Goal: Task Accomplishment & Management: Complete application form

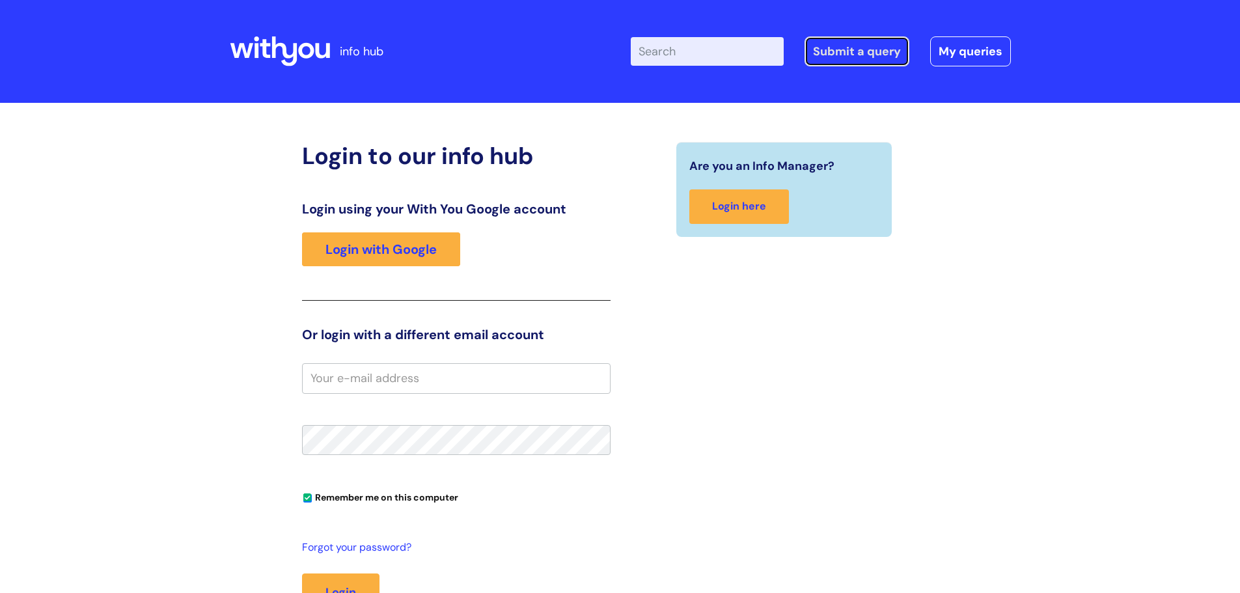
click at [849, 55] on link "Submit a query" at bounding box center [856, 51] width 105 height 30
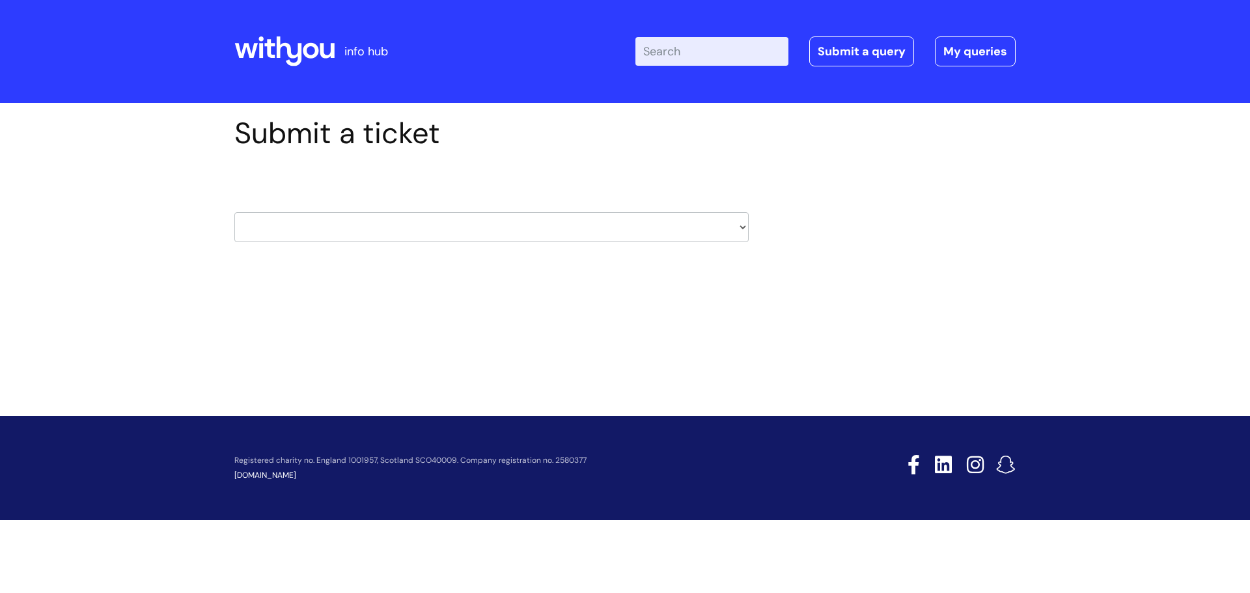
click at [480, 232] on select "HR / People IT and Support Clinical Drug Alerts Finance Accounts Data Support T…" at bounding box center [491, 227] width 514 height 30
select select "it_and_support"
click at [234, 212] on select "HR / People IT and Support Clinical Drug Alerts Finance Accounts Data Support T…" at bounding box center [491, 227] width 514 height 30
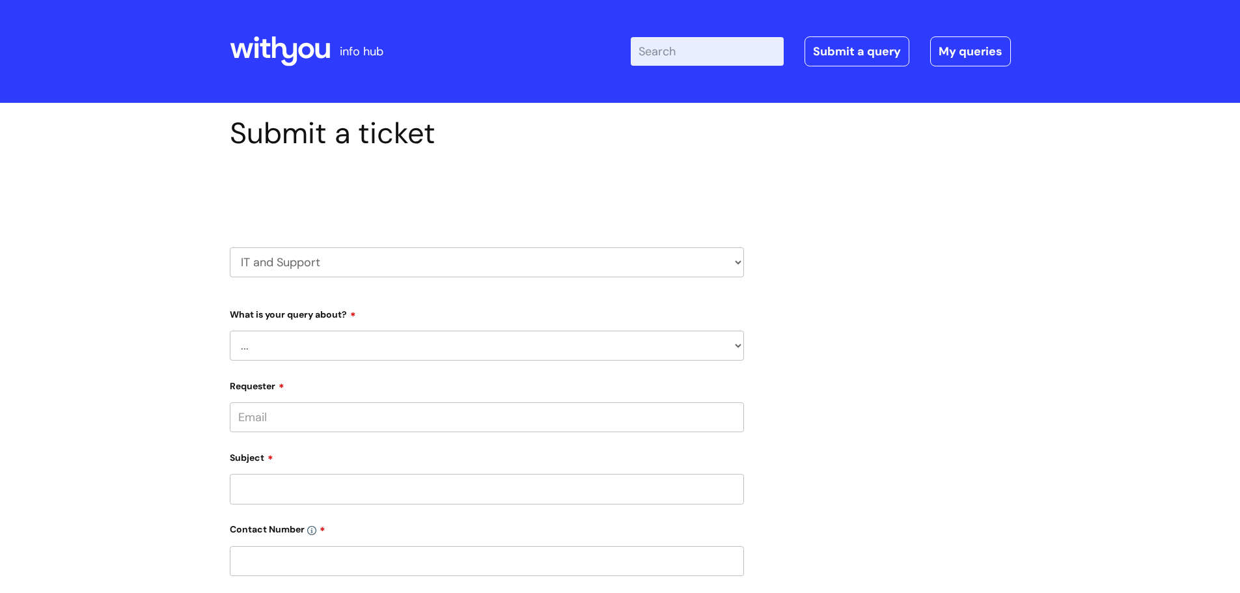
click at [330, 336] on select "... Mobile Phone Reset & MFA Accounts, Starters and Leavers IT Hardware issue I…" at bounding box center [487, 346] width 514 height 30
select select "System/software"
click at [230, 331] on select "... Mobile Phone Reset & MFA Accounts, Starters and Leavers IT Hardware issue I…" at bounding box center [487, 346] width 514 height 30
click at [469, 417] on select "... Halo PCMIS Iaptus NHS Email CJSM Email Mitel Another System Google (Workspa…" at bounding box center [492, 413] width 504 height 30
drag, startPoint x: 131, startPoint y: 336, endPoint x: 162, endPoint y: 336, distance: 30.6
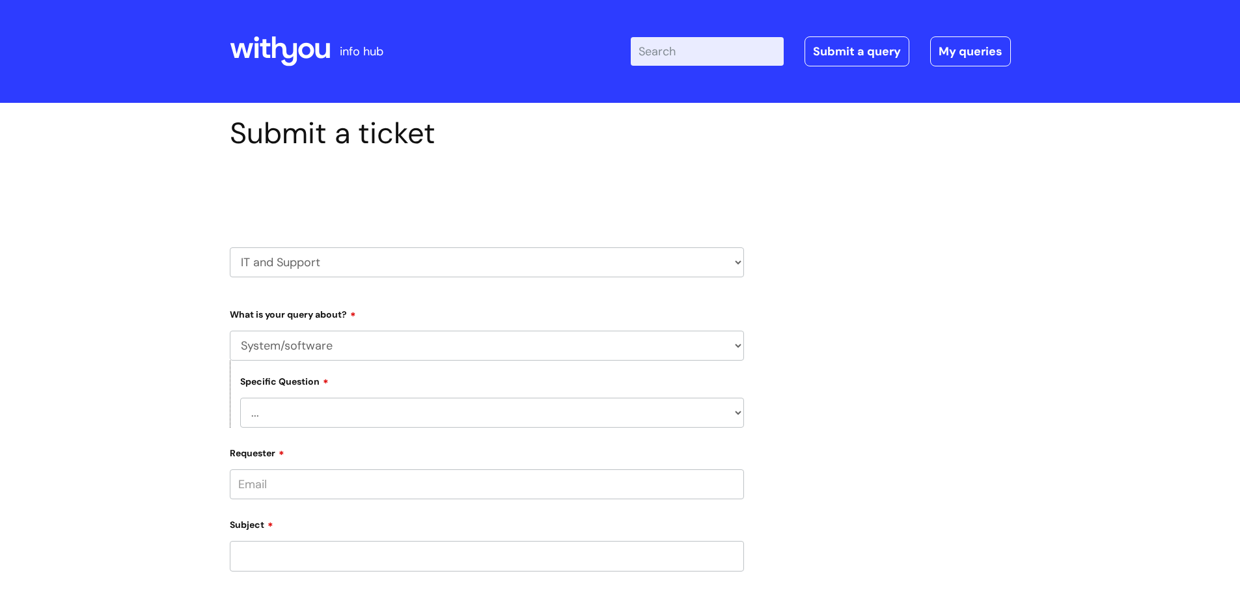
click at [131, 336] on div "Submit a ticket Select issue type HR / People IT and Support Clinical Drug Aler…" at bounding box center [620, 544] width 1240 height 883
click at [284, 349] on select "... Mobile Phone Reset & MFA Accounts, Starters and Leavers IT Hardware issue I…" at bounding box center [487, 346] width 514 height 30
click at [230, 331] on select "... Mobile Phone Reset & MFA Accounts, Starters and Leavers IT Hardware issue I…" at bounding box center [487, 346] width 514 height 30
click at [316, 268] on select "HR / People IT and Support Clinical Drug Alerts Finance Accounts Data Support T…" at bounding box center [487, 262] width 514 height 30
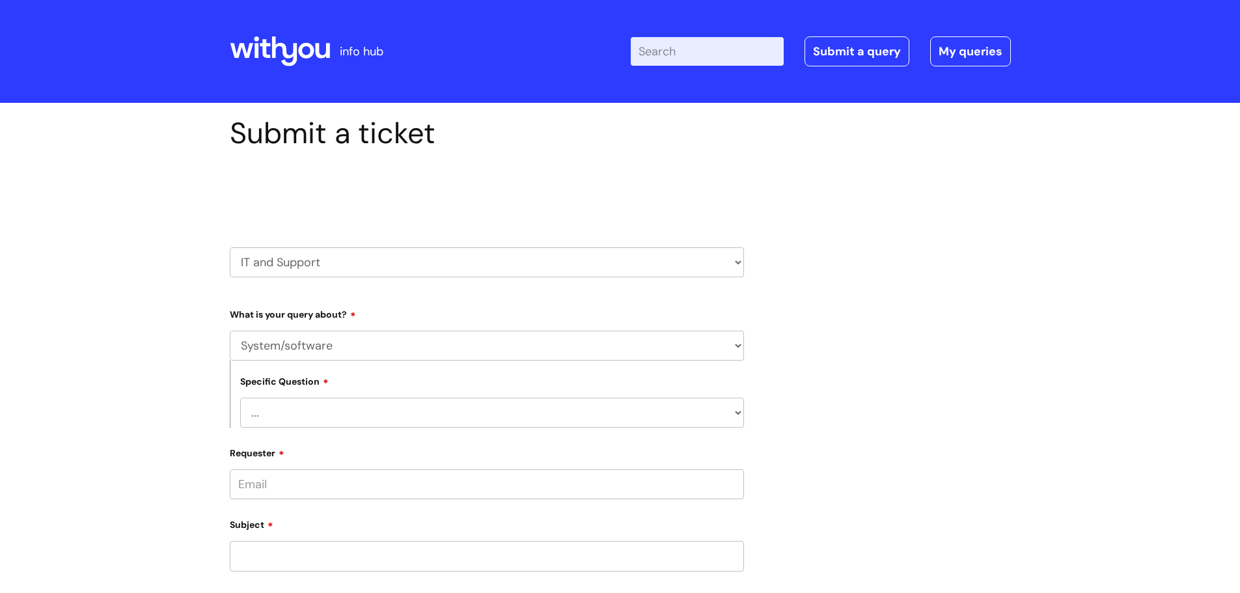
click at [316, 267] on select "HR / People IT and Support Clinical Drug Alerts Finance Accounts Data Support T…" at bounding box center [487, 262] width 514 height 30
click at [165, 254] on div "Submit a ticket Select issue type HR / People IT and Support Clinical Drug Aler…" at bounding box center [620, 544] width 1240 height 883
click at [278, 351] on select "... Mobile Phone Reset & MFA Accounts, Starters and Leavers IT Hardware issue I…" at bounding box center [487, 346] width 514 height 30
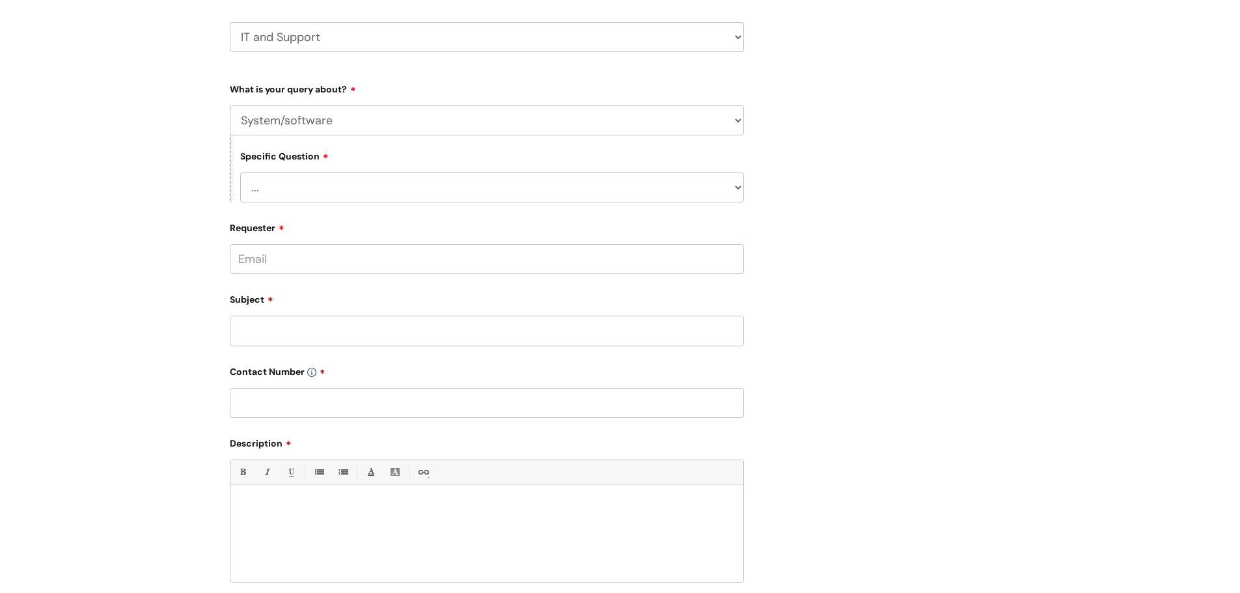
scroll to position [260, 0]
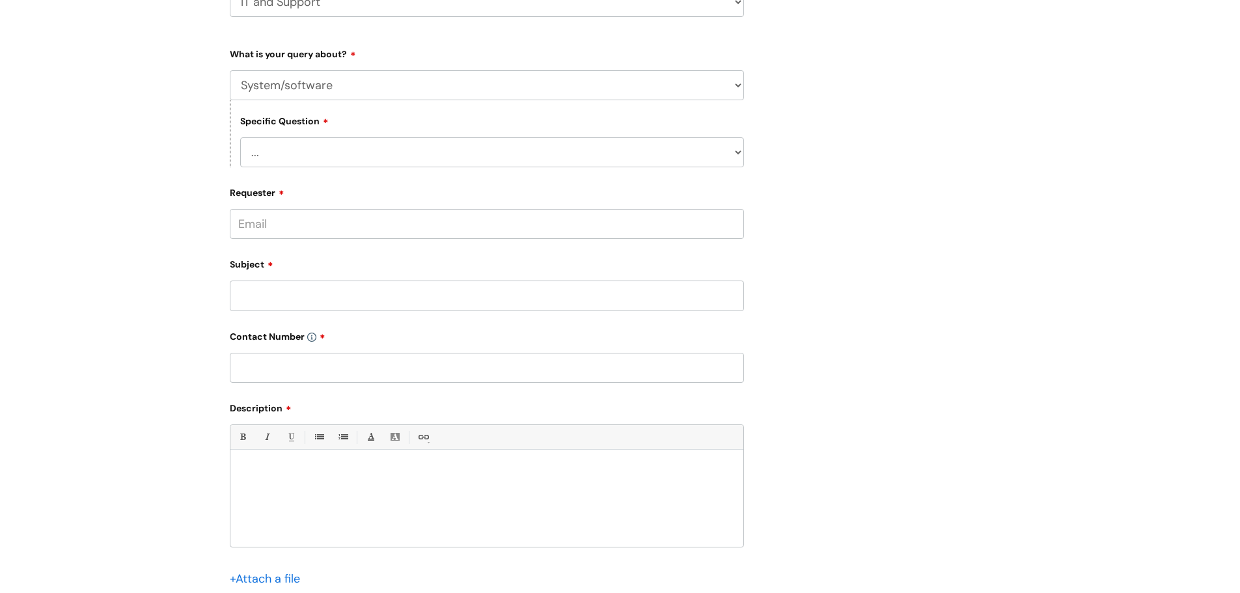
click at [310, 152] on select "... Halo PCMIS Iaptus NHS Email CJSM Email Mitel Another System Google (Workspa…" at bounding box center [492, 152] width 504 height 30
click at [85, 294] on div "Submit a ticket Select issue type HR / People IT and Support Clinical Drug Aler…" at bounding box center [620, 284] width 1240 height 883
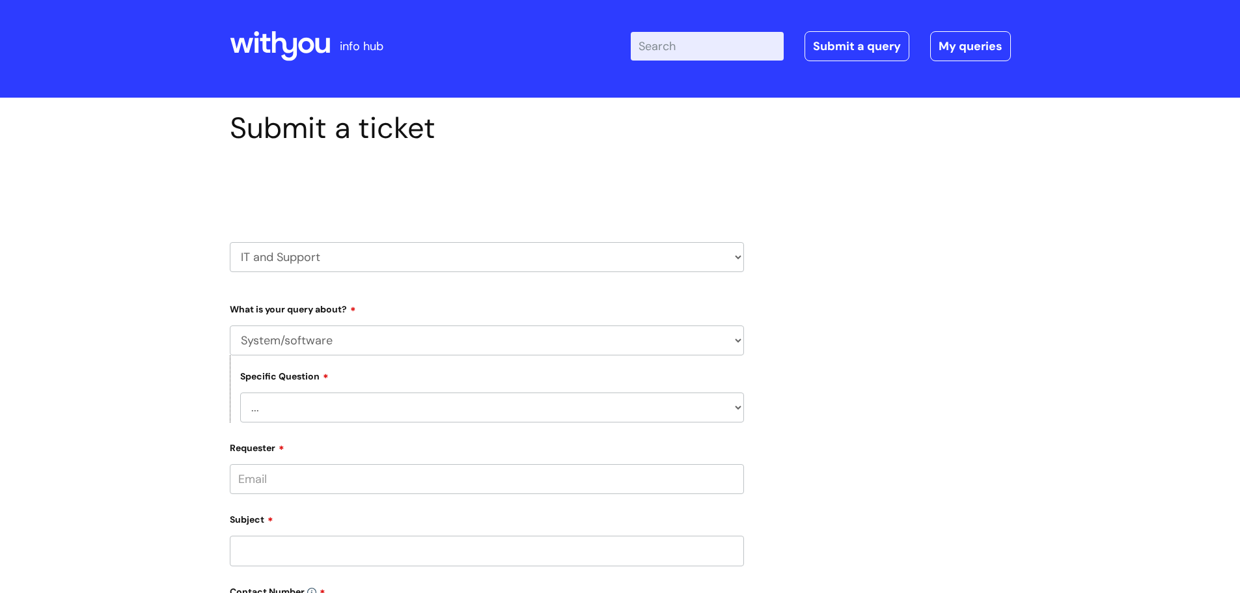
scroll to position [0, 0]
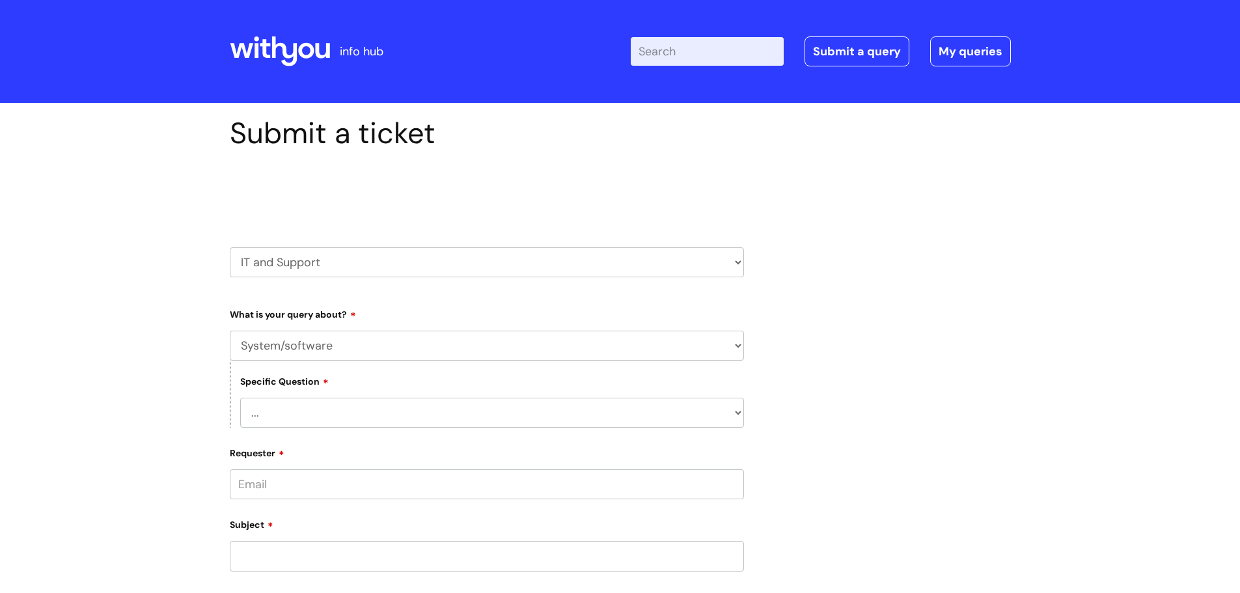
click at [283, 271] on select "HR / People IT and Support Clinical Drug Alerts Finance Accounts Data Support T…" at bounding box center [487, 262] width 514 height 30
click at [680, 267] on select "HR / People IT and Support Clinical Drug Alerts Finance Accounts Data Support T…" at bounding box center [487, 262] width 514 height 30
click at [722, 266] on select "HR / People IT and Support Clinical Drug Alerts Finance Accounts Data Support T…" at bounding box center [487, 262] width 514 height 30
click at [707, 256] on select "HR / People IT and Support Clinical Drug Alerts Finance Accounts Data Support T…" at bounding box center [487, 262] width 514 height 30
select select "systems"
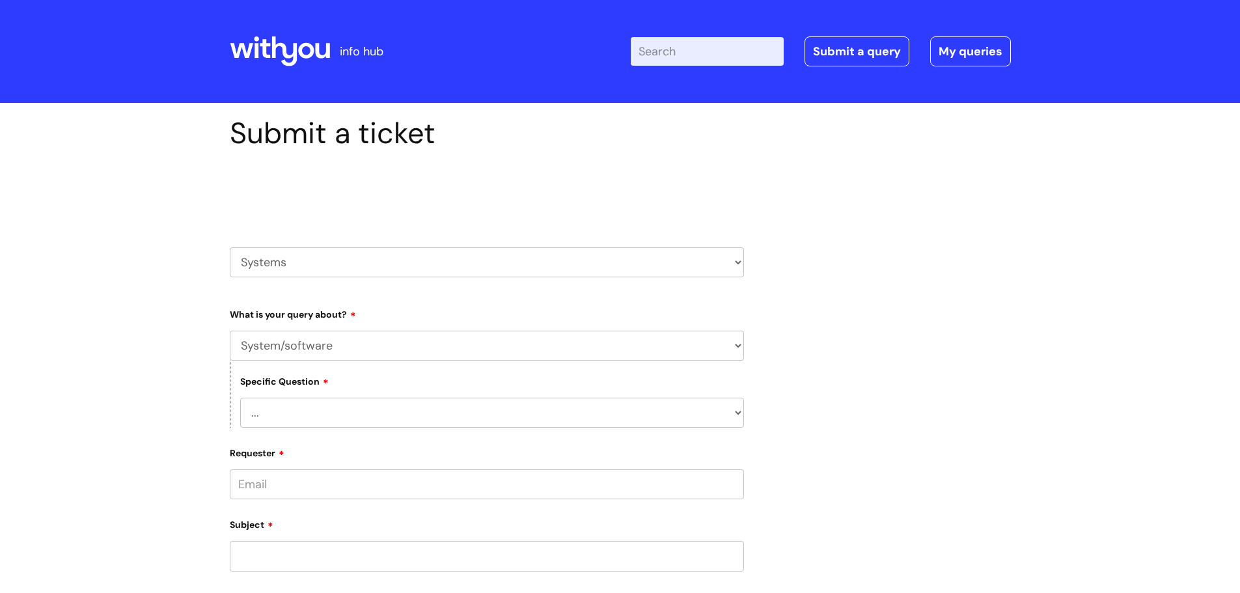
click at [230, 247] on select "HR / People IT and Support Clinical Drug Alerts Finance Accounts Data Support T…" at bounding box center [487, 262] width 514 height 30
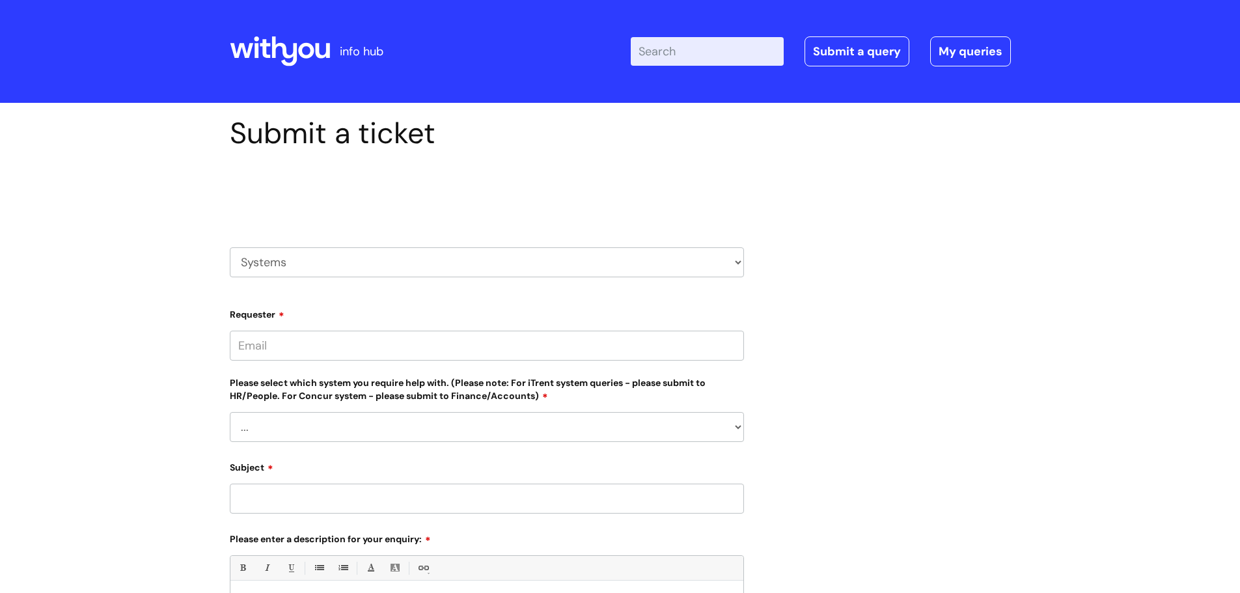
click at [334, 360] on input "Requester" at bounding box center [487, 346] width 514 height 30
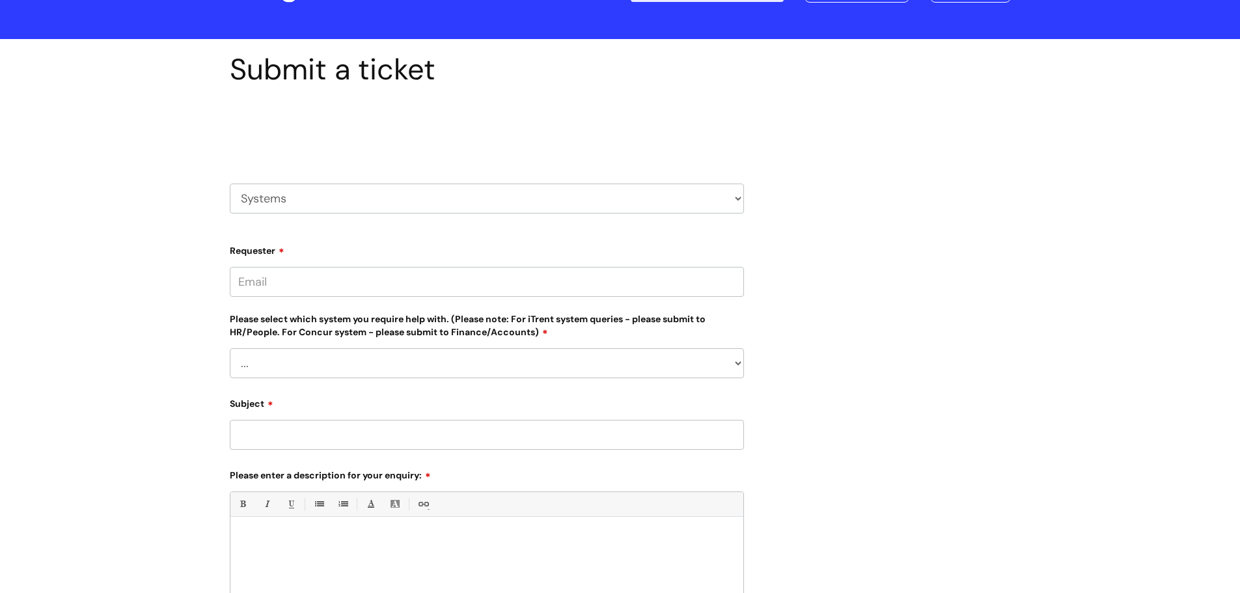
scroll to position [260, 0]
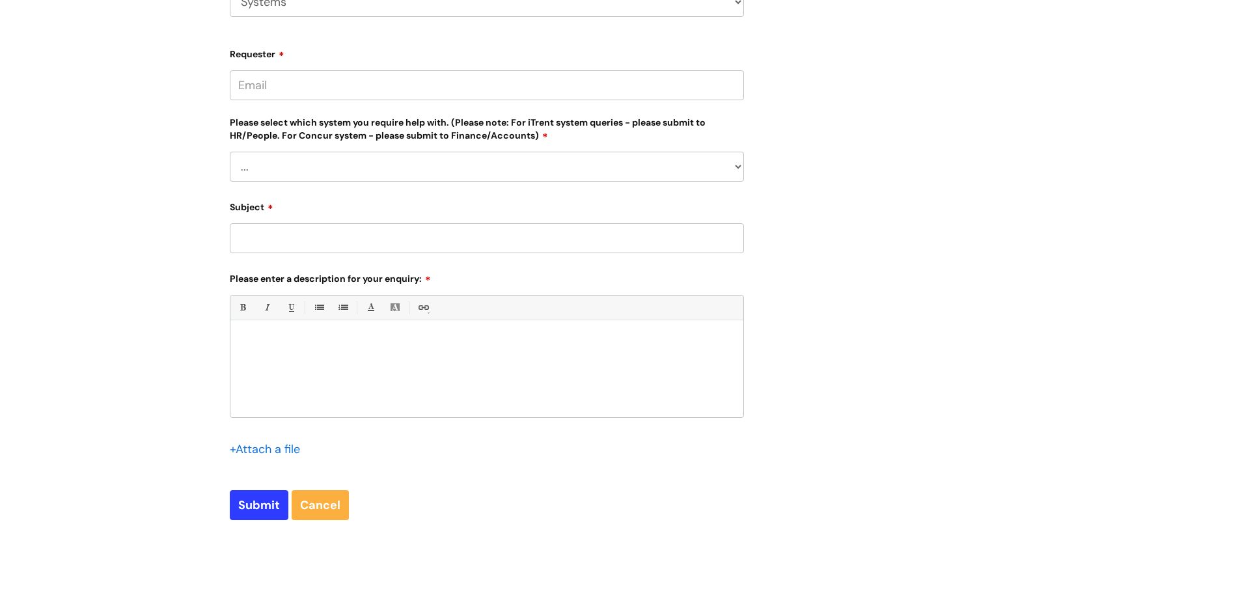
click at [327, 167] on select "... Ulysses Helpdesk Monday.com Nebula fault ILLY CarePath fault Halo fault E-c…" at bounding box center [487, 167] width 514 height 30
select select "Nebula fault"
click at [230, 152] on select "... Ulysses Helpdesk Monday.com Nebula fault ILLY CarePath fault Halo fault E-c…" at bounding box center [487, 167] width 514 height 30
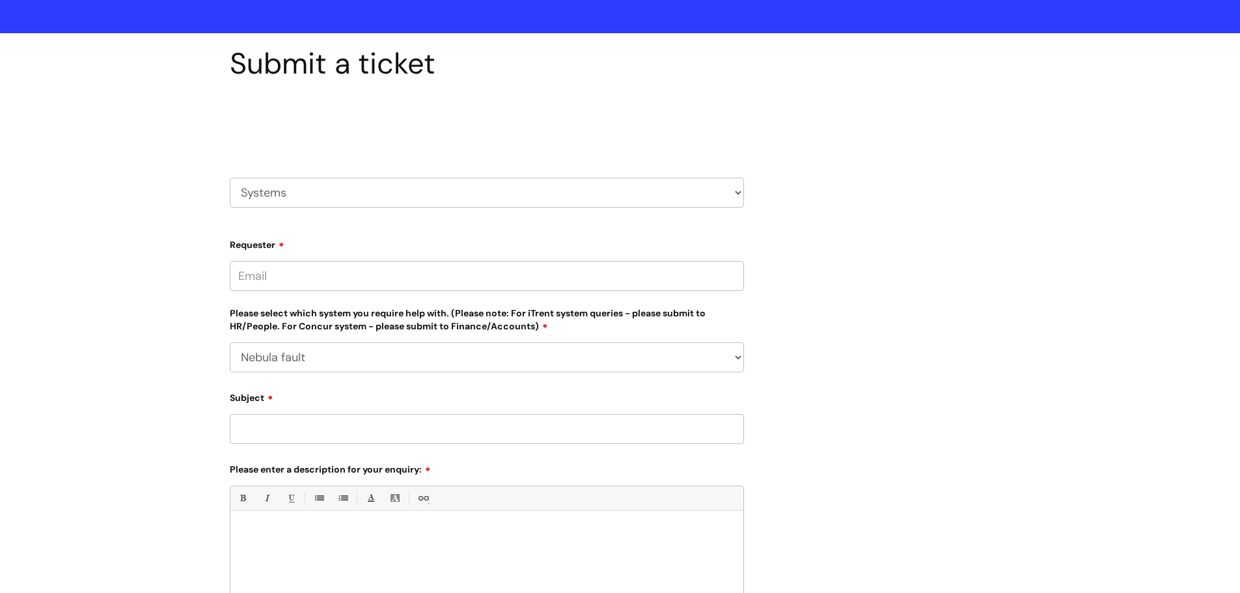
scroll to position [65, 0]
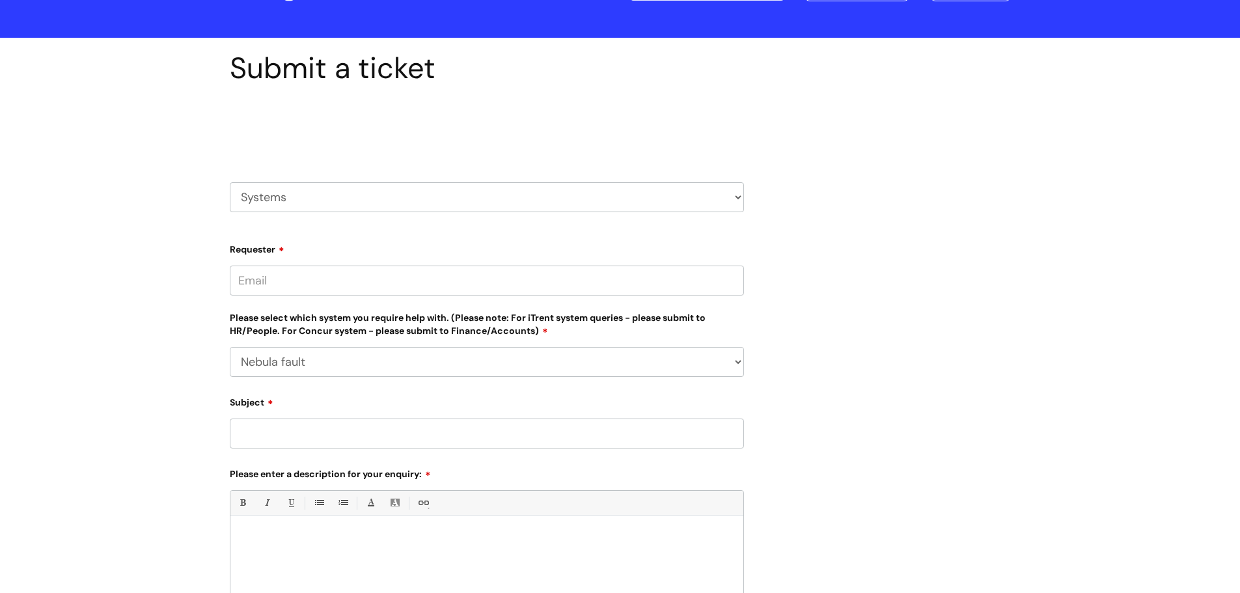
click at [282, 292] on input "Requester" at bounding box center [487, 281] width 514 height 30
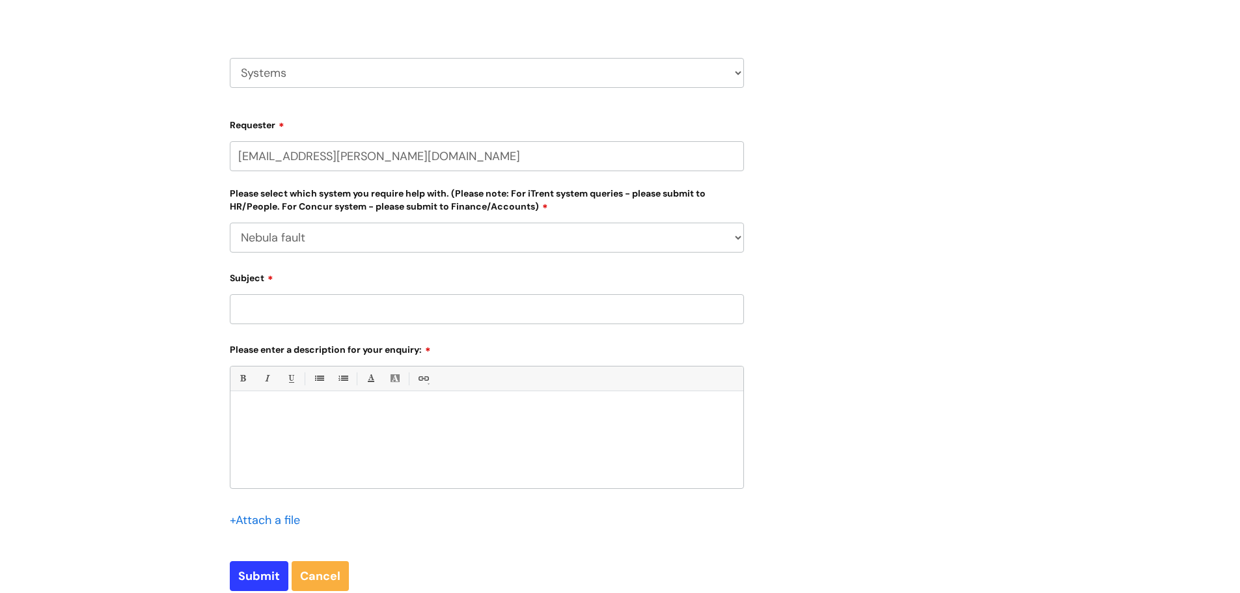
scroll to position [195, 0]
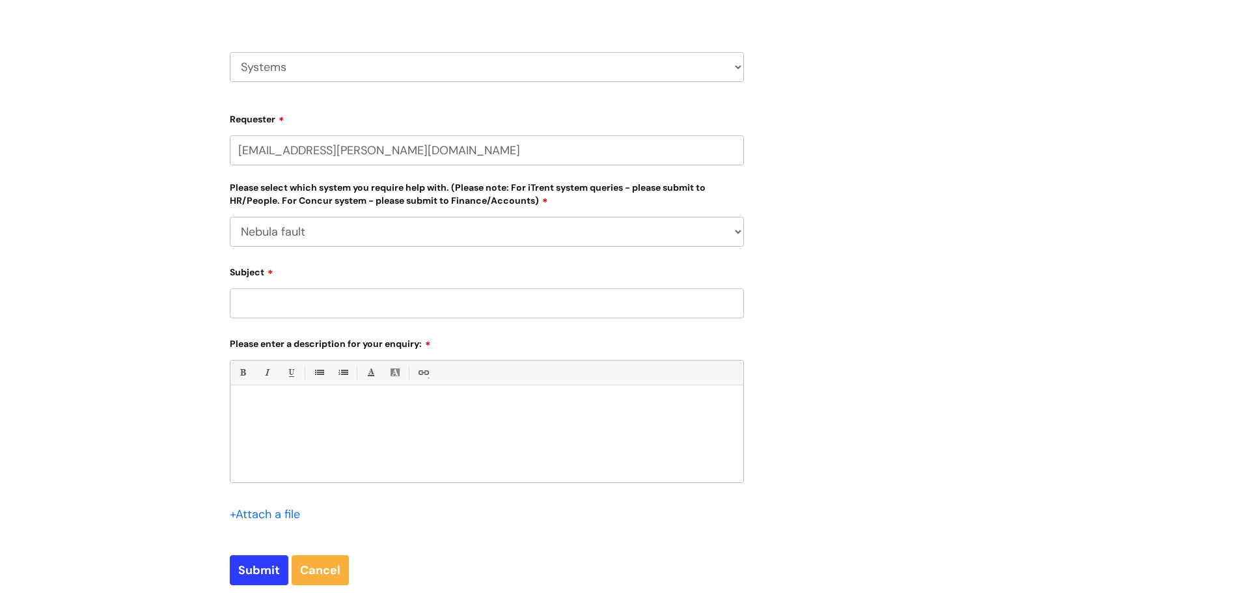
type input "abhishek.venukumar@wearewithyou.org.uk"
click at [249, 301] on input "Subject" at bounding box center [487, 303] width 514 height 30
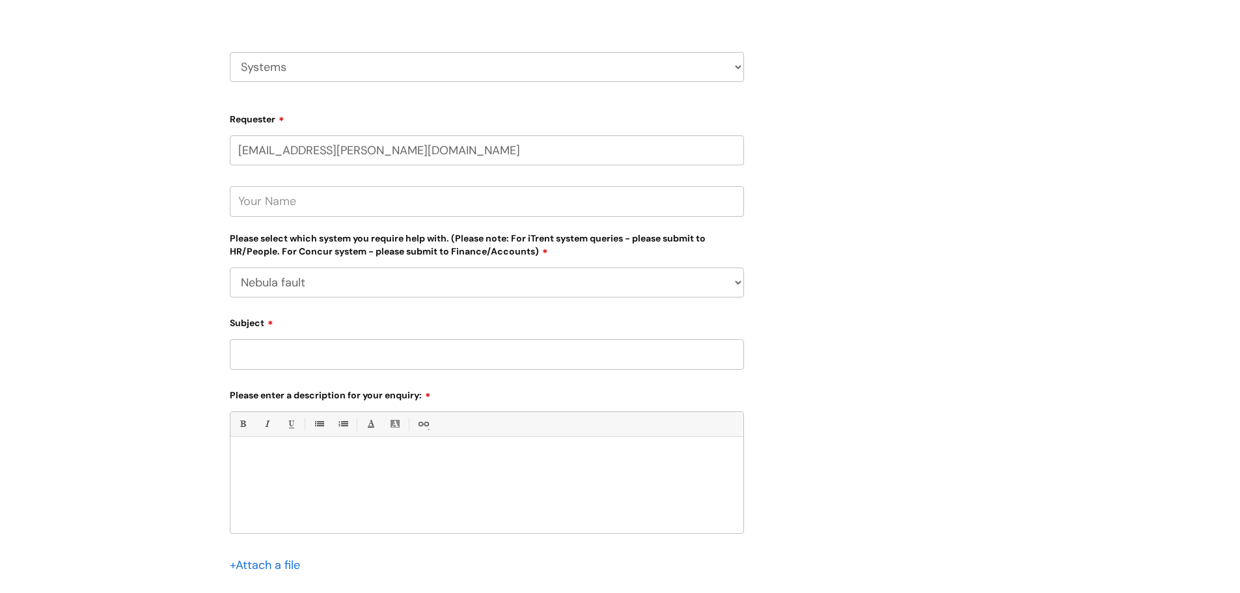
click at [284, 207] on input "text" at bounding box center [487, 201] width 514 height 30
type input "Abhishek"
click at [292, 363] on input "Subject" at bounding box center [487, 354] width 514 height 30
type input "Draft events created via planner showing blank screen"
click at [292, 450] on div at bounding box center [486, 488] width 513 height 90
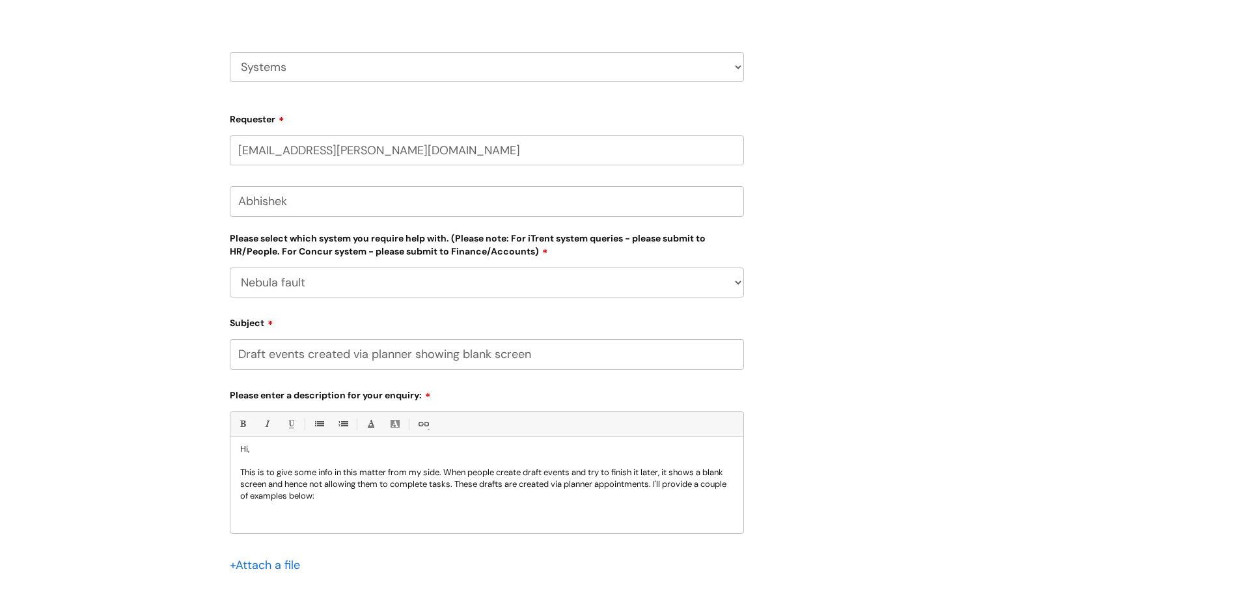
scroll to position [12, 0]
click at [242, 465] on p "This is to give some info in this matter from my side. When people create draft…" at bounding box center [486, 494] width 493 height 59
click at [261, 472] on p "I am grom grimsby service and this is to give some info in this matter from my …" at bounding box center [486, 494] width 493 height 59
click at [527, 495] on p "I am from the Grimsby service and this is to give some info in this matter from…" at bounding box center [486, 494] width 493 height 59
click at [245, 519] on p "I am from the Grimsby service and this is to give some info in this matter from…" at bounding box center [486, 494] width 493 height 59
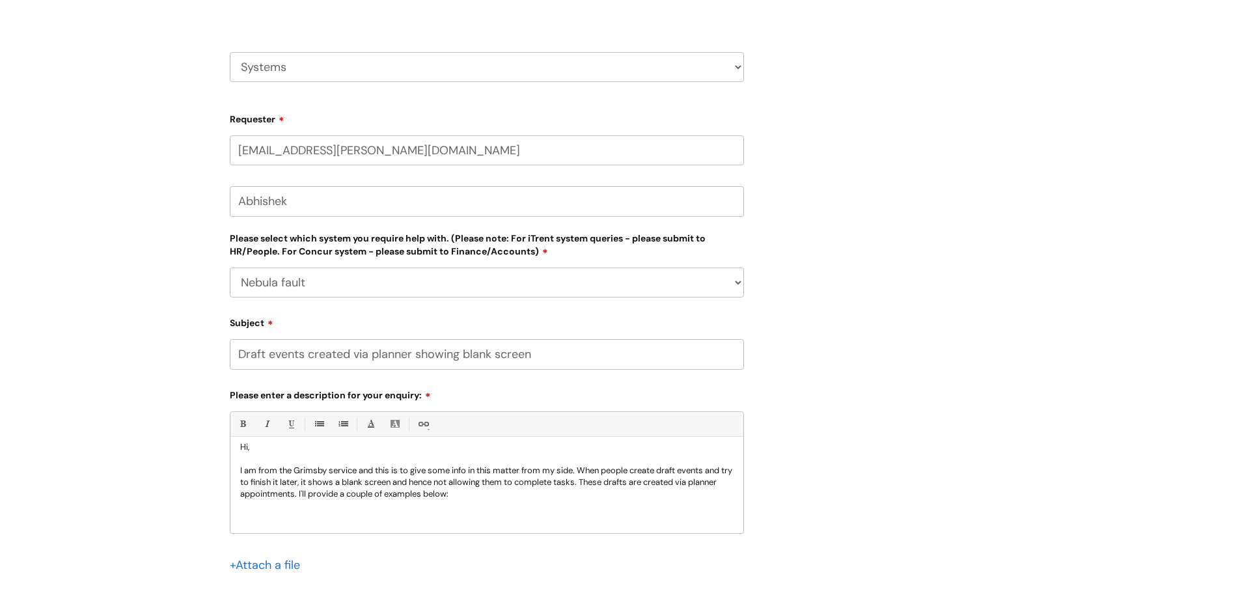
click at [257, 515] on p "I am from the Grimsby service and this is to give some info in this matter from…" at bounding box center [486, 494] width 493 height 59
click at [252, 517] on p "I am from the Grimsby service and this is to give some info in this matter from…" at bounding box center [486, 494] width 493 height 59
click at [334, 523] on p "I am from the Grimsby service and this is to give some info in this matter from…" at bounding box center [486, 494] width 493 height 59
drag, startPoint x: 320, startPoint y: 512, endPoint x: 379, endPoint y: 512, distance: 59.2
click at [379, 512] on span "59532350" at bounding box center [348, 517] width 64 height 16
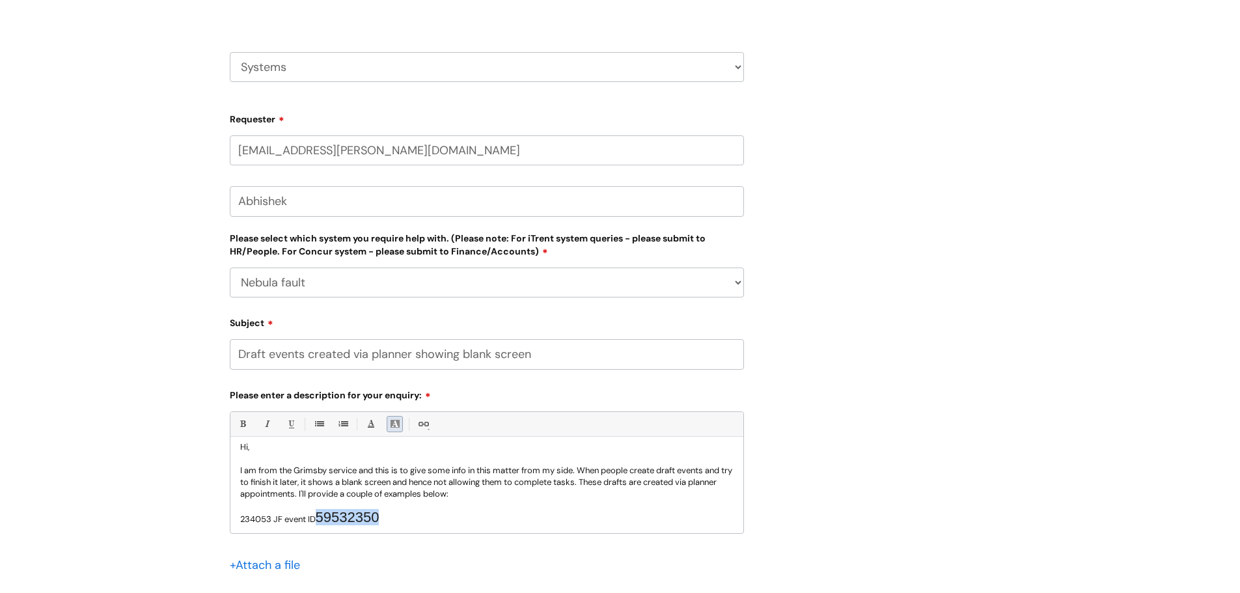
click at [391, 423] on link "Back Color" at bounding box center [395, 424] width 16 height 16
click at [376, 423] on link "Font Color" at bounding box center [371, 424] width 16 height 16
click at [337, 430] on link "1. Ordered List (Ctrl-Shift-8)" at bounding box center [343, 424] width 16 height 16
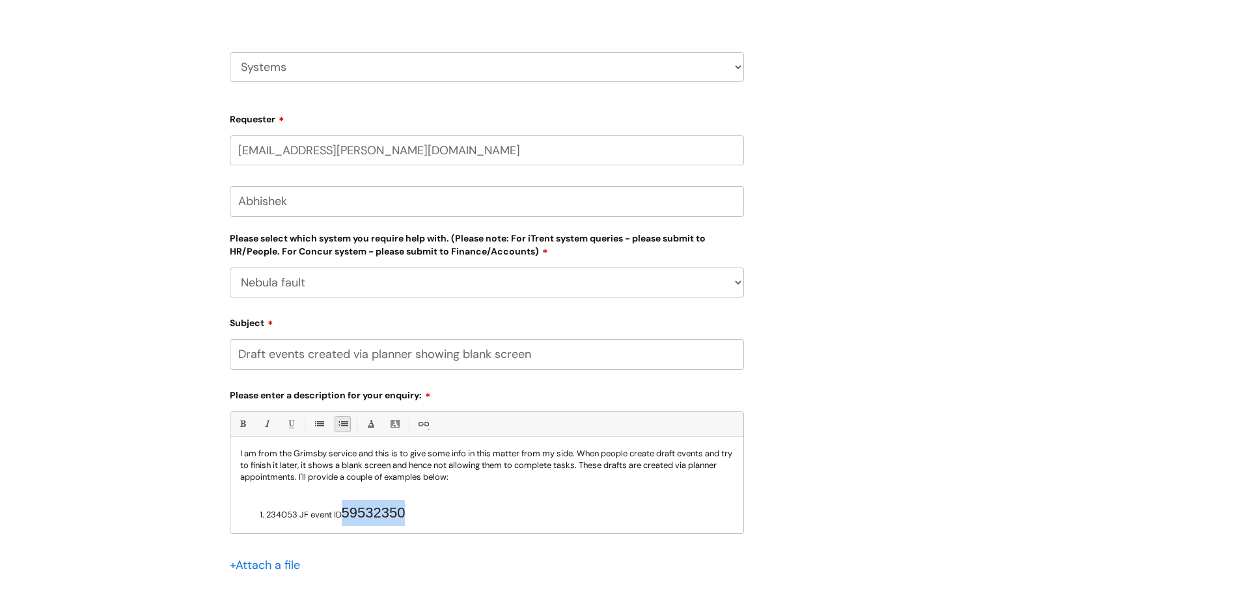
scroll to position [34, 0]
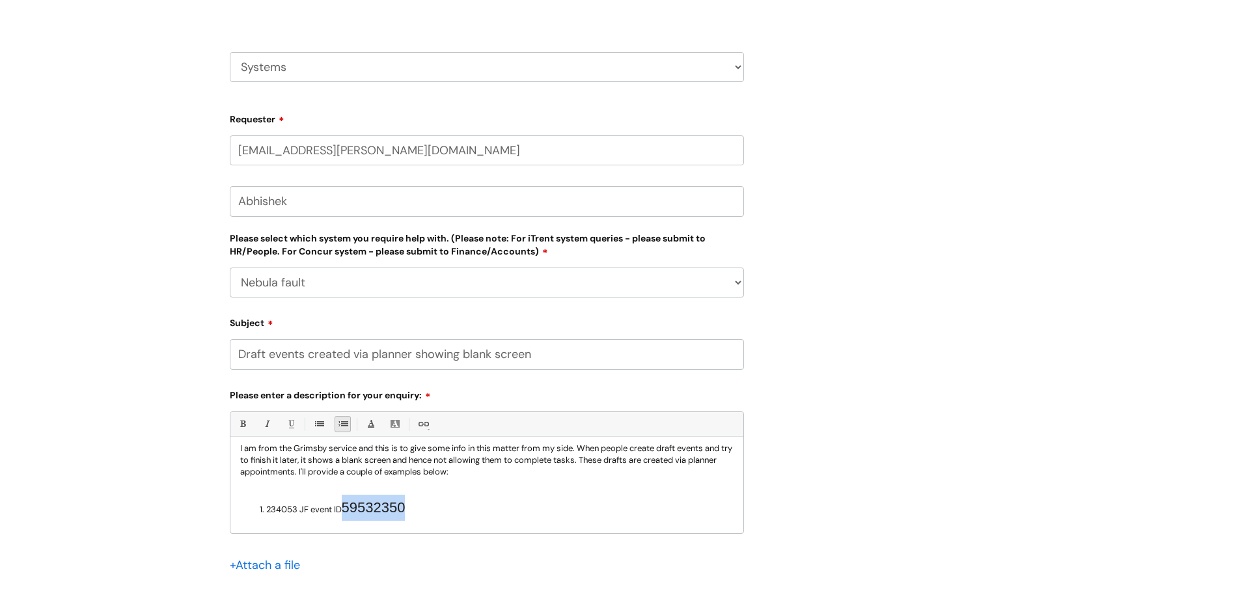
click at [344, 420] on link "1. Ordered List (Ctrl-Shift-8)" at bounding box center [343, 424] width 16 height 16
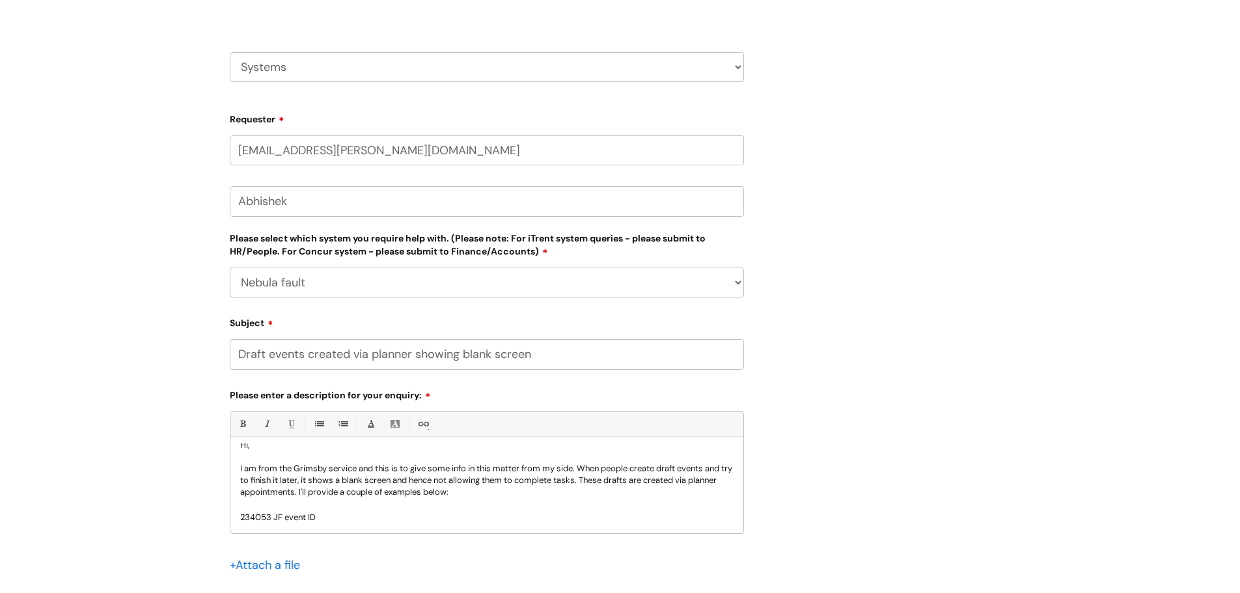
click at [336, 516] on p "I am from the Grimsby service and this is to give some info in this matter from…" at bounding box center [486, 493] width 493 height 61
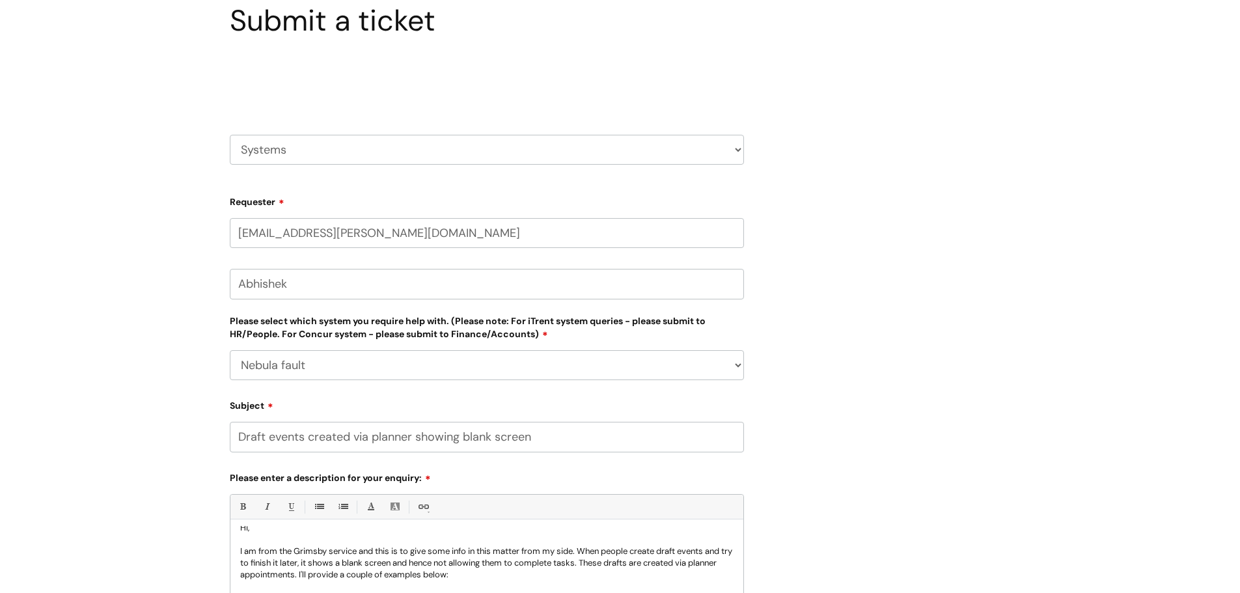
scroll to position [0, 0]
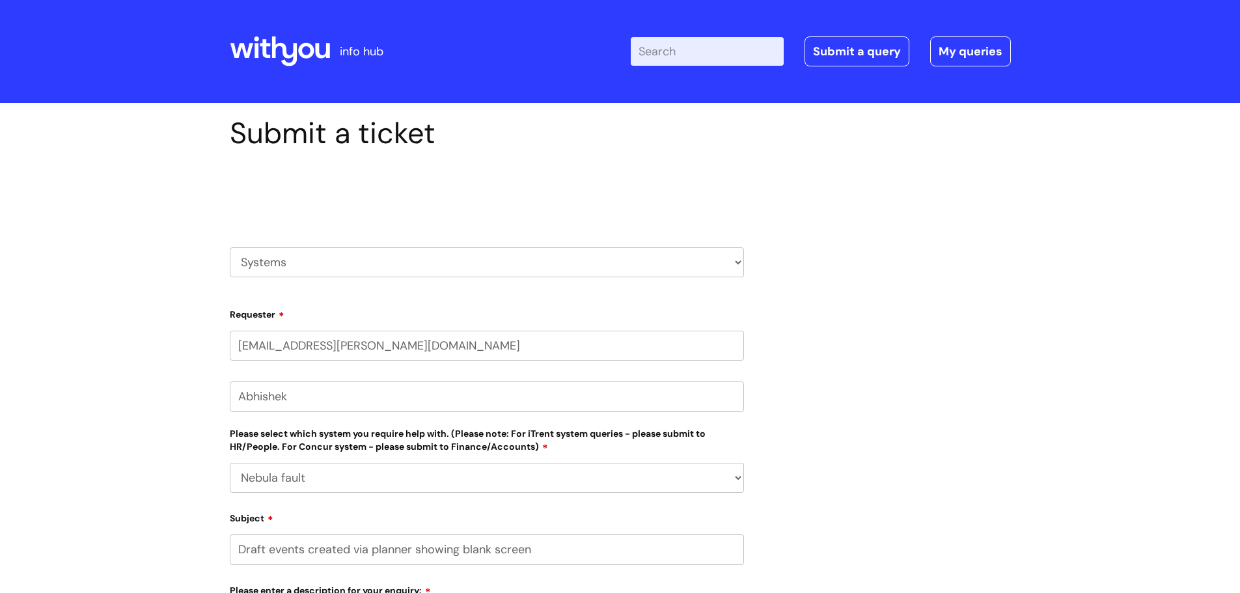
click at [737, 51] on input "Enter your search term here..." at bounding box center [707, 51] width 153 height 29
paste input "59532350"
click at [735, 49] on input "59532350" at bounding box center [707, 51] width 153 height 29
drag, startPoint x: 729, startPoint y: 50, endPoint x: 644, endPoint y: 50, distance: 85.3
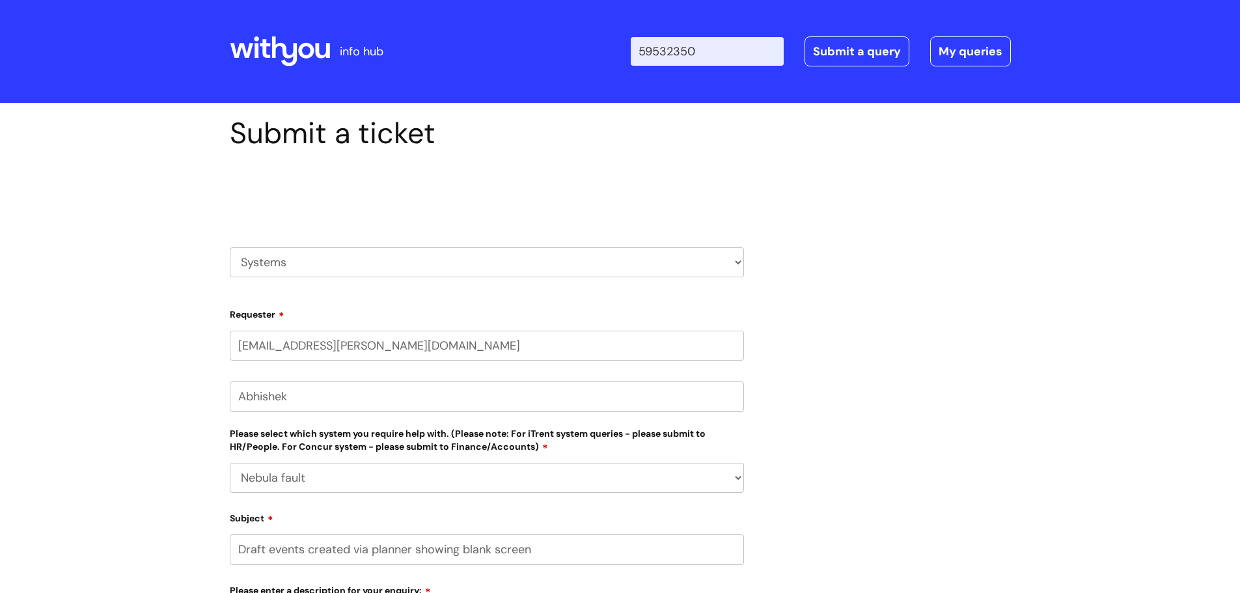
click at [644, 50] on input "59532350" at bounding box center [707, 51] width 153 height 29
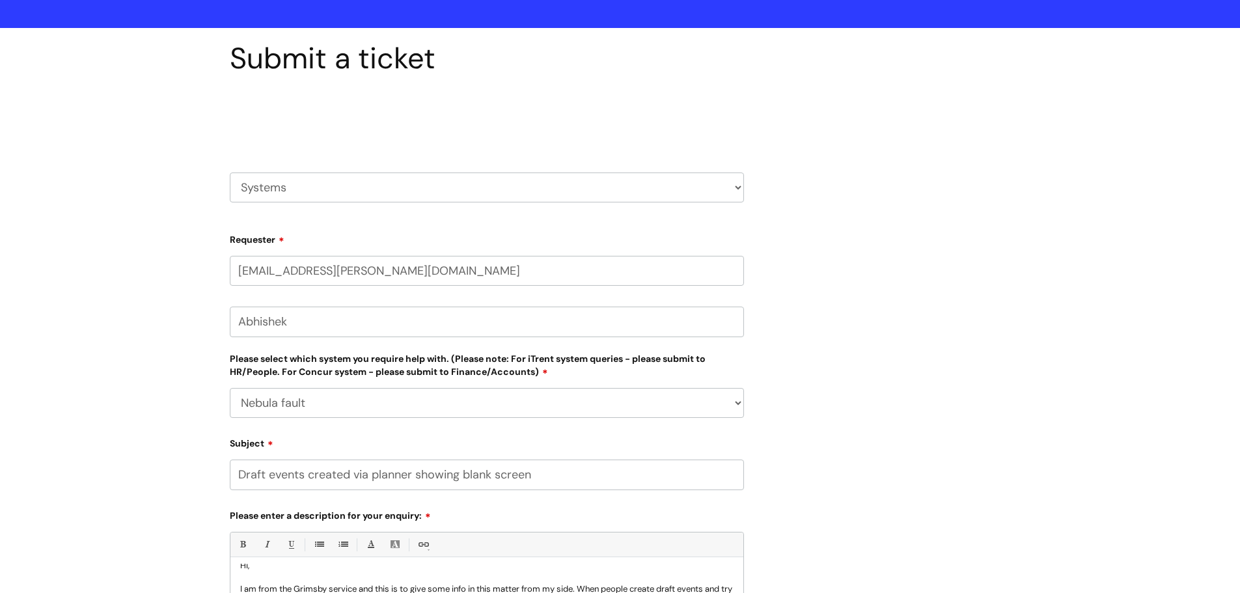
scroll to position [260, 0]
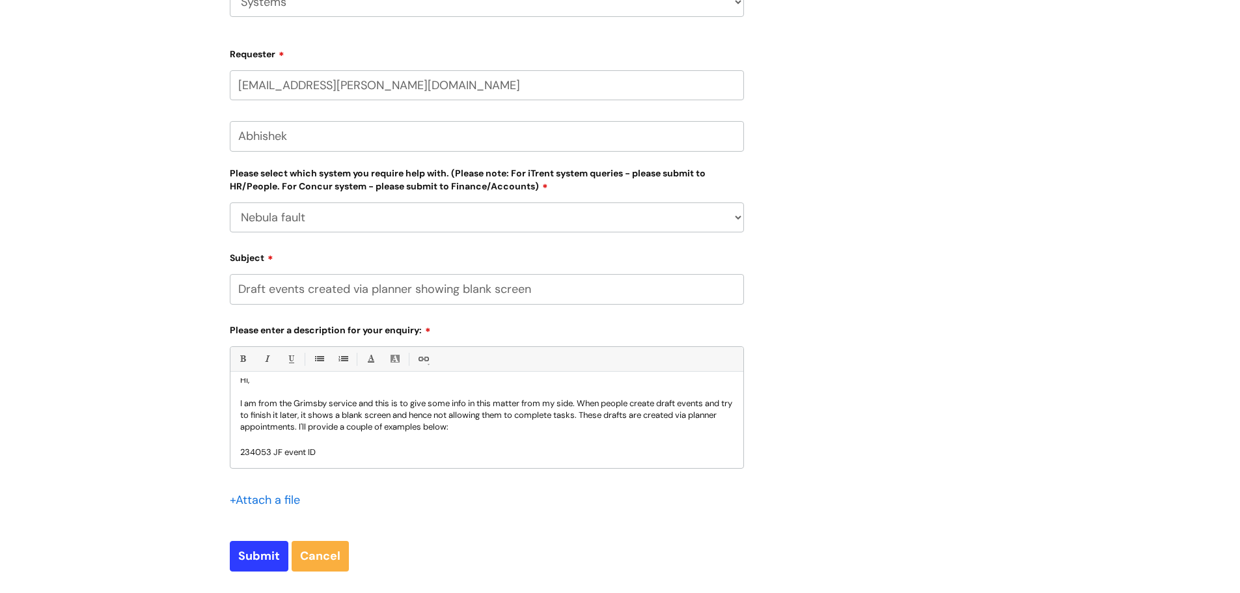
type input "59532350"
click at [324, 458] on p "I am from the Grimsby service and this is to give some info in this matter from…" at bounding box center [486, 428] width 493 height 61
click at [376, 450] on p "I am from the Grimsby service and this is to give some info in this matter from…" at bounding box center [486, 428] width 493 height 61
click at [289, 448] on p "I am from the Grimsby service and this is to give some info in this matter from…" at bounding box center [486, 428] width 493 height 61
click at [279, 448] on p "I am from the Grimsby service and this is to give some info in this matter from…" at bounding box center [486, 428] width 493 height 61
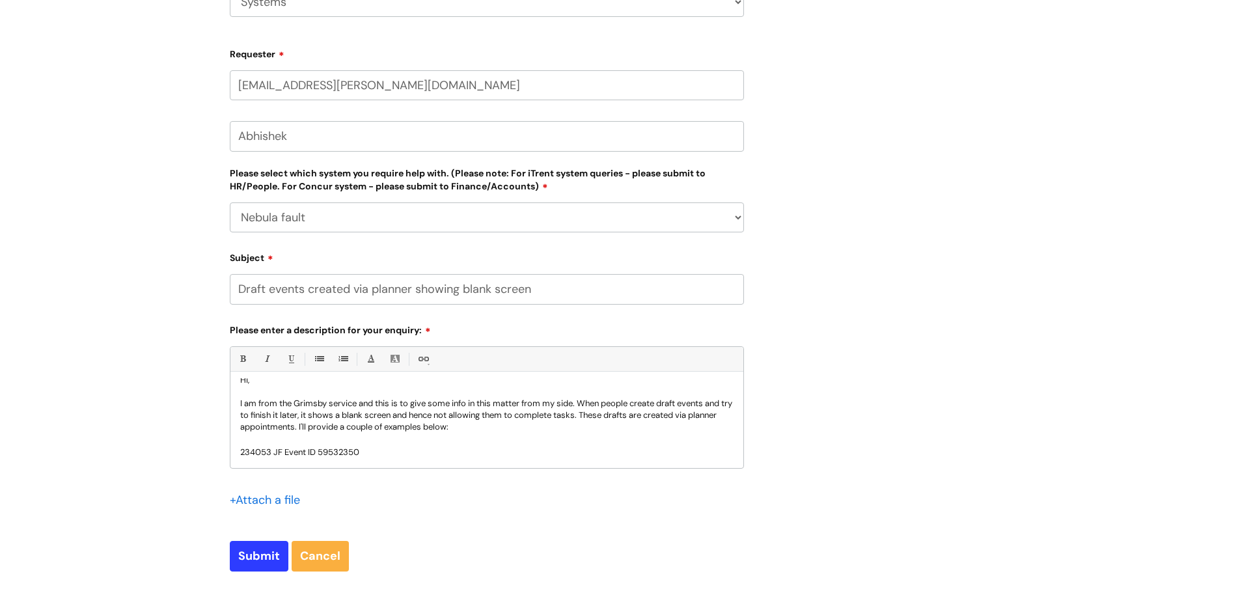
click at [405, 458] on p "I am from the Grimsby service and this is to give some info in this matter from…" at bounding box center [486, 428] width 493 height 61
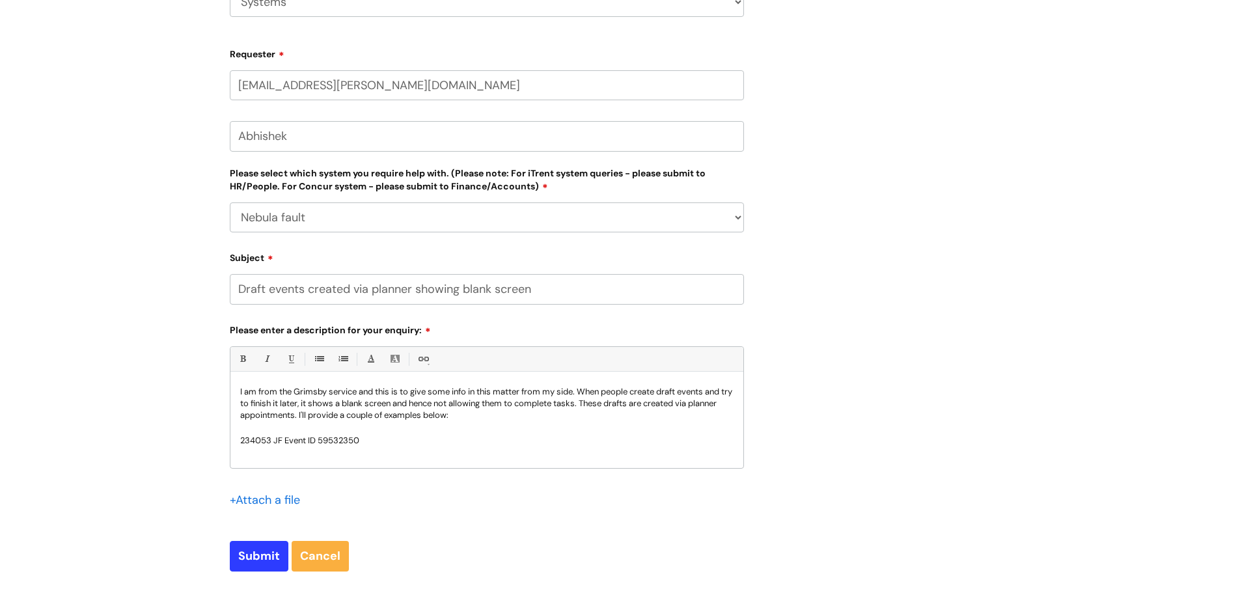
click at [247, 439] on p "I am from the Grimsby service and this is to give some info in this matter from…" at bounding box center [486, 416] width 493 height 61
click at [247, 446] on p "I am from the Grimsby service and this is to give some info in this matter from…" at bounding box center [486, 416] width 493 height 61
click at [256, 452] on p at bounding box center [486, 452] width 493 height 12
click at [365, 452] on p "269869 MC Event ID" at bounding box center [486, 452] width 493 height 12
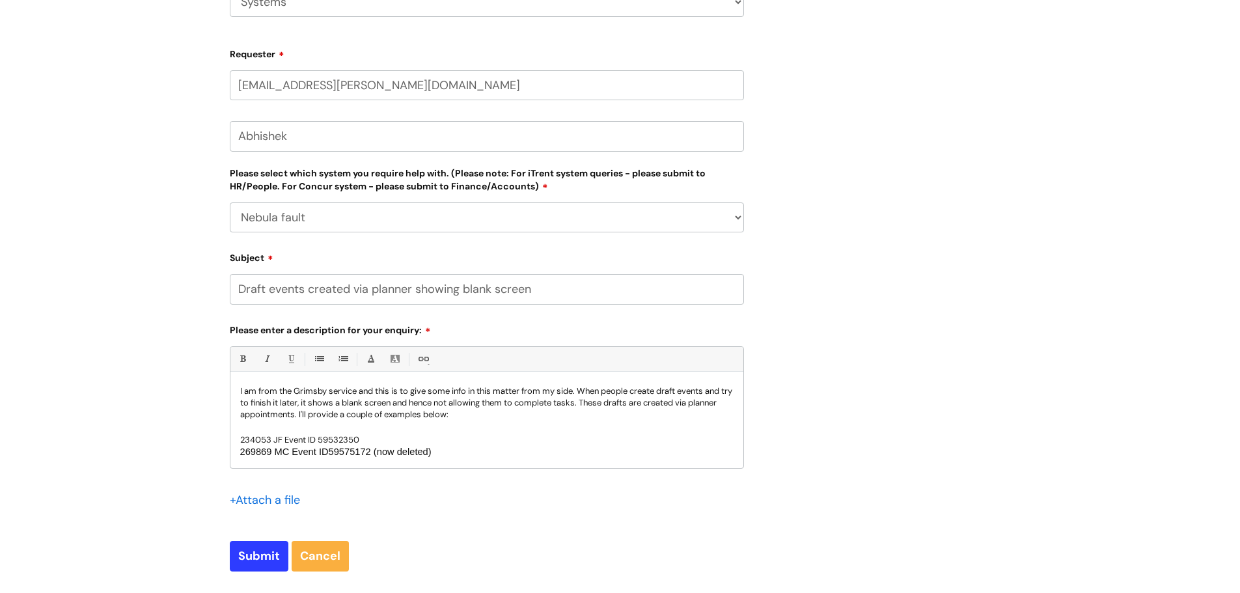
click at [383, 452] on span "59575172 (now deleted)" at bounding box center [380, 451] width 103 height 10
click at [364, 455] on span "59575172 (now deleted)" at bounding box center [380, 451] width 103 height 10
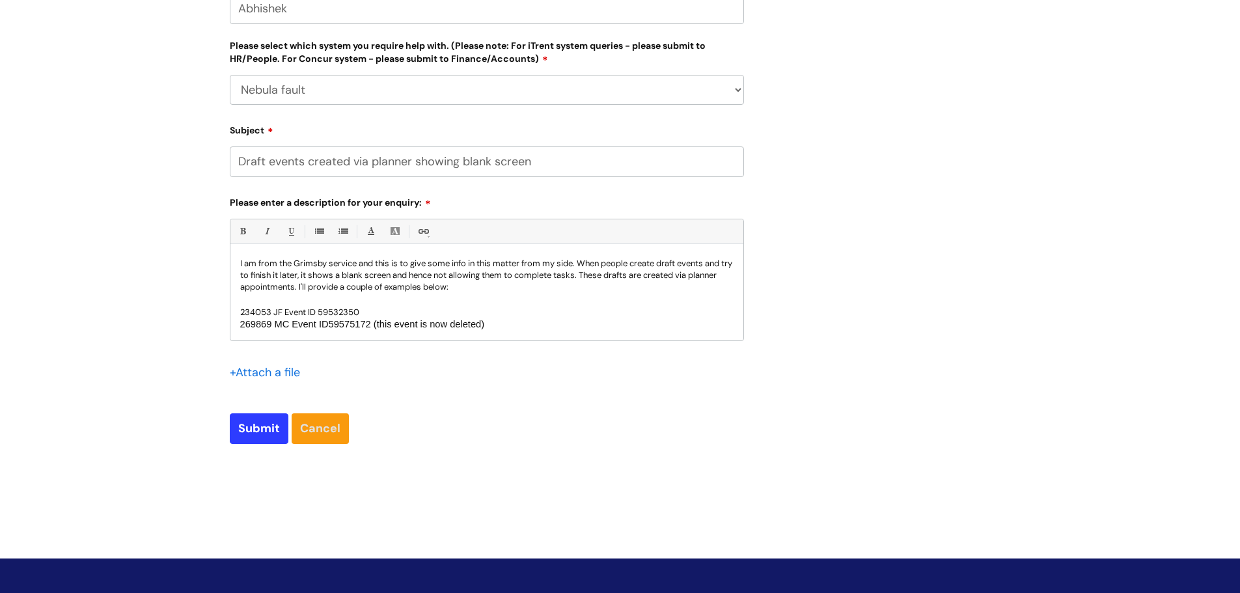
scroll to position [390, 0]
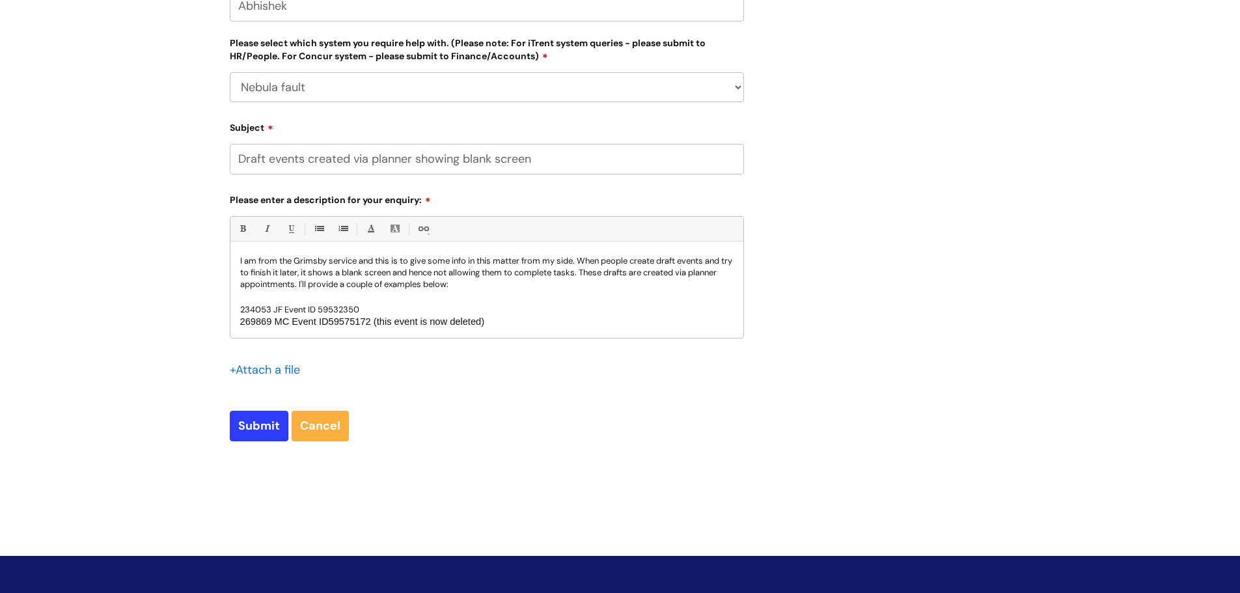
click at [262, 331] on div "Hi, I am from the Grimsby service and this is to give some info in this matter …" at bounding box center [486, 293] width 513 height 90
click at [469, 320] on p "269869 MC Event ID 59575172 (this event is now deleted)" at bounding box center [486, 322] width 493 height 12
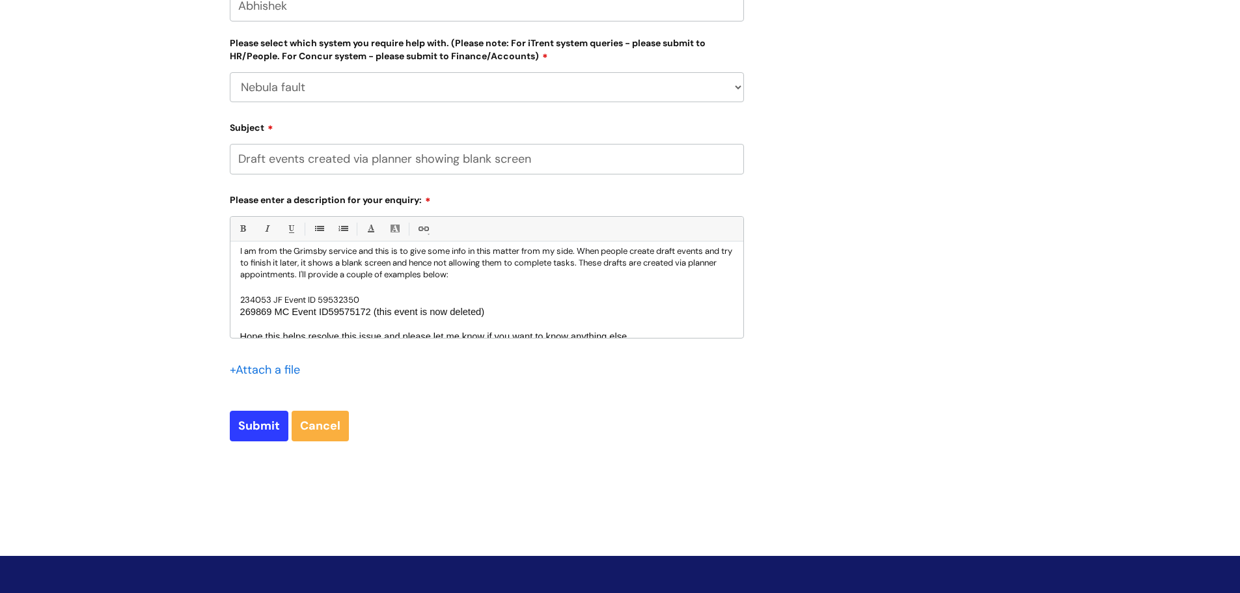
scroll to position [13, 0]
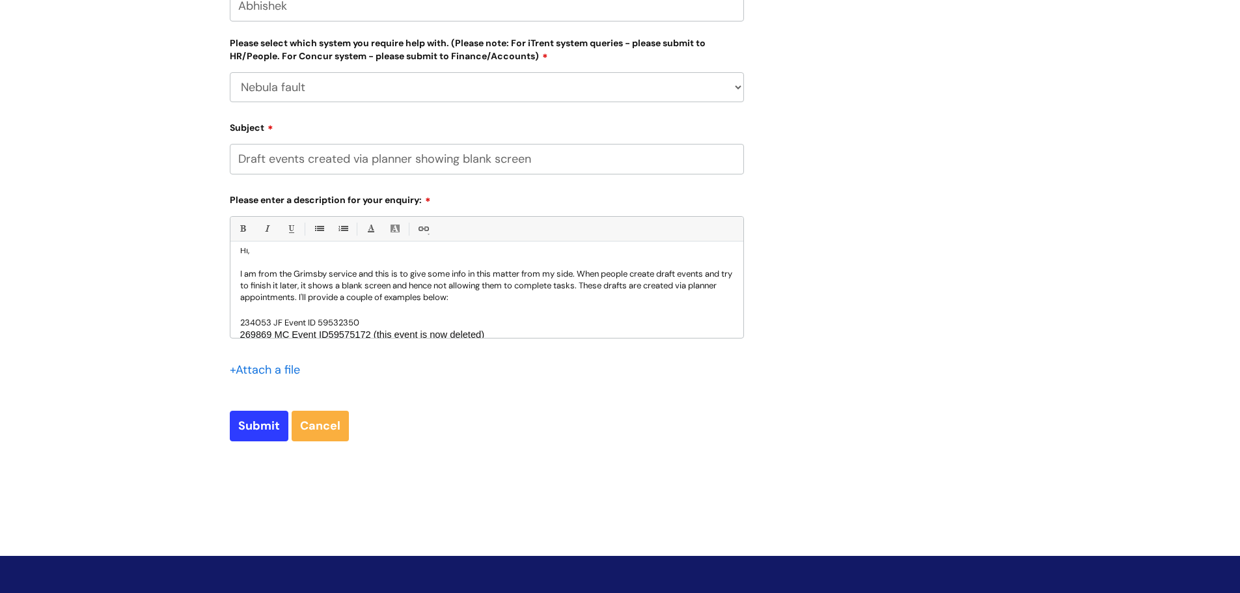
click at [338, 292] on p "I am from the Grimsby service and this is to give some info in this matter from…" at bounding box center [486, 298] width 493 height 61
click at [416, 295] on p "I am from the Grimsby service and this is to give some info in this matter from…" at bounding box center [486, 298] width 493 height 61
click at [467, 295] on p "I am from the Grimsby service and this is to give some info in this matter from…" at bounding box center [486, 298] width 493 height 61
click at [494, 295] on p "I am from the Grimsby service and this is to give some info in this matter from…" at bounding box center [486, 298] width 493 height 61
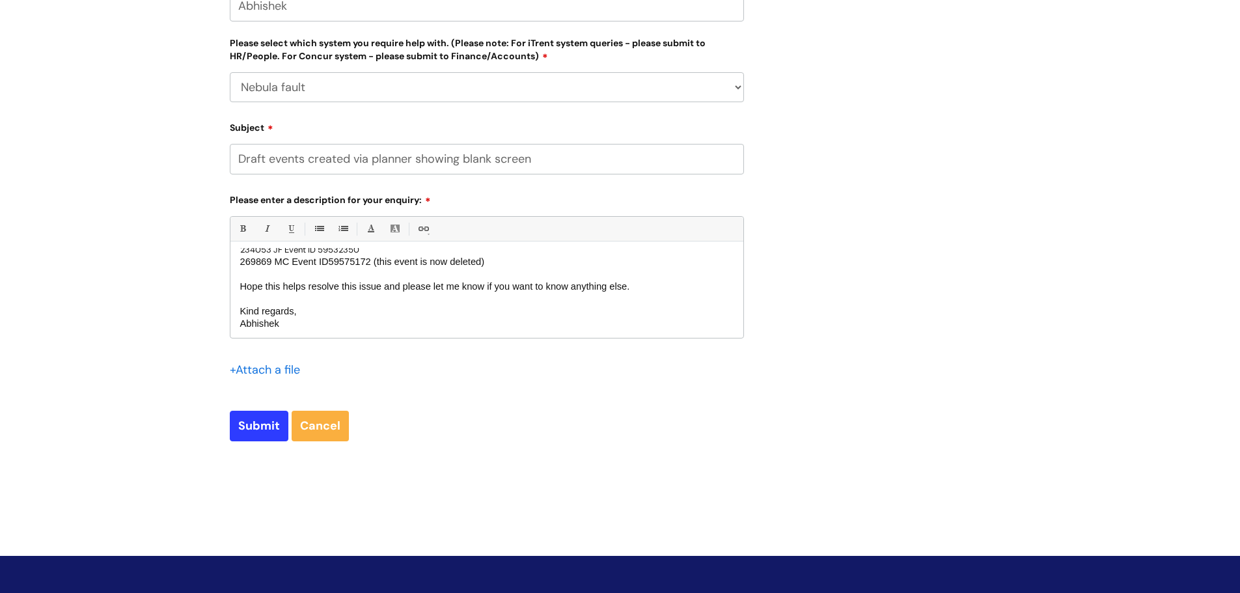
scroll to position [88, 0]
click at [261, 424] on input "Submit" at bounding box center [259, 426] width 59 height 30
type input "Please Wait..."
